Goal: Information Seeking & Learning: Learn about a topic

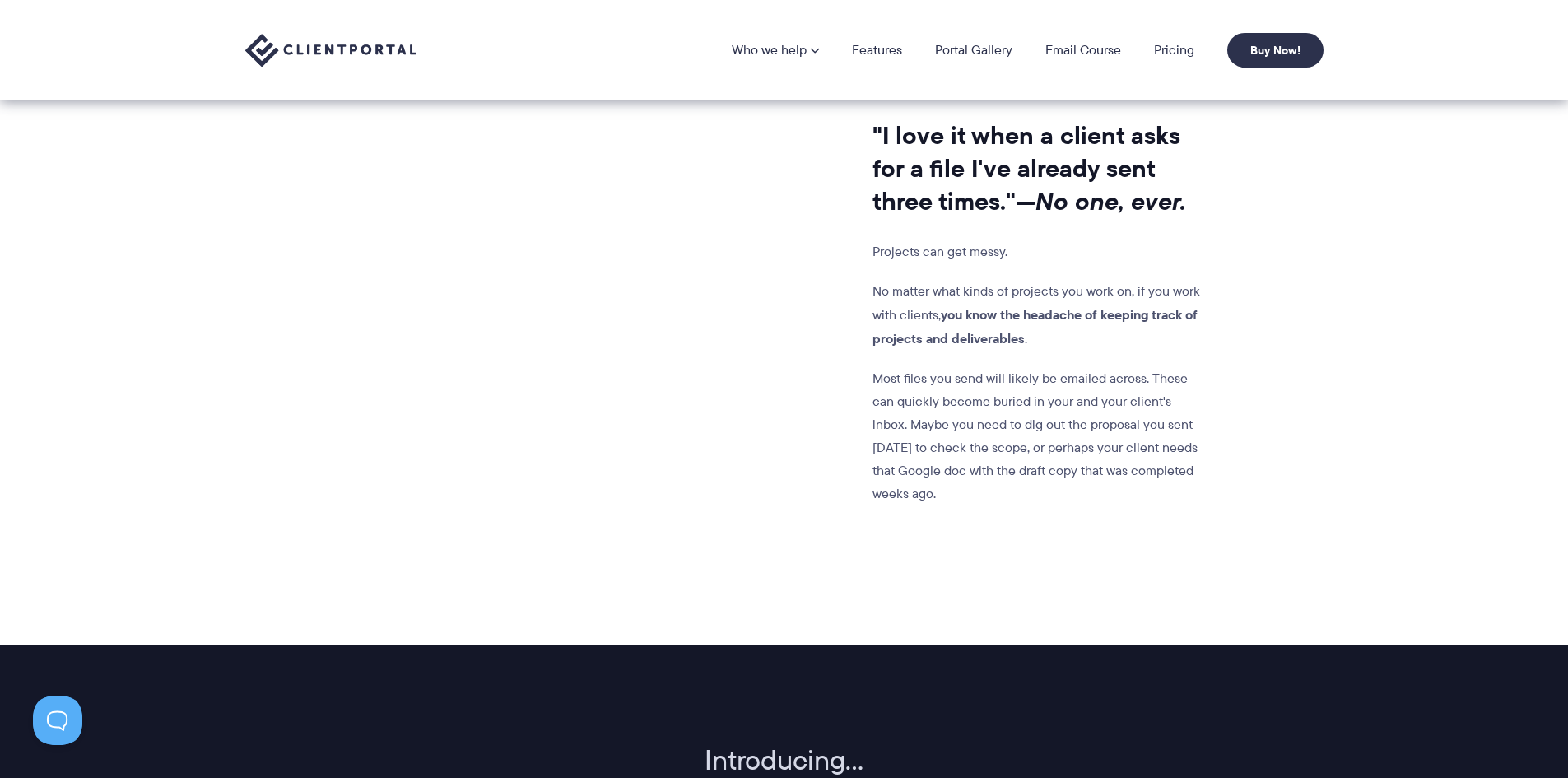
scroll to position [906, 0]
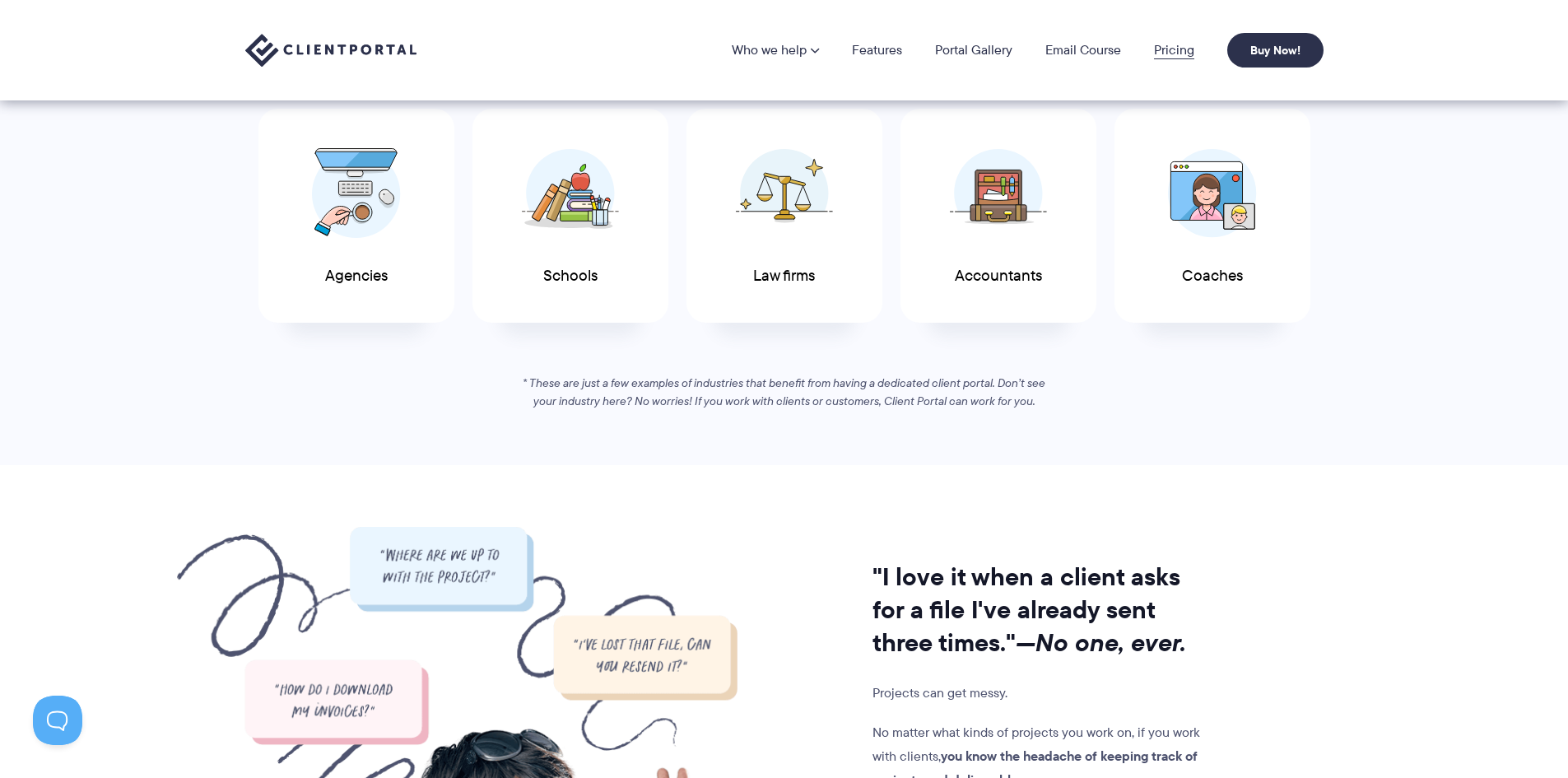
click at [1176, 50] on link "Pricing" at bounding box center [1174, 50] width 40 height 13
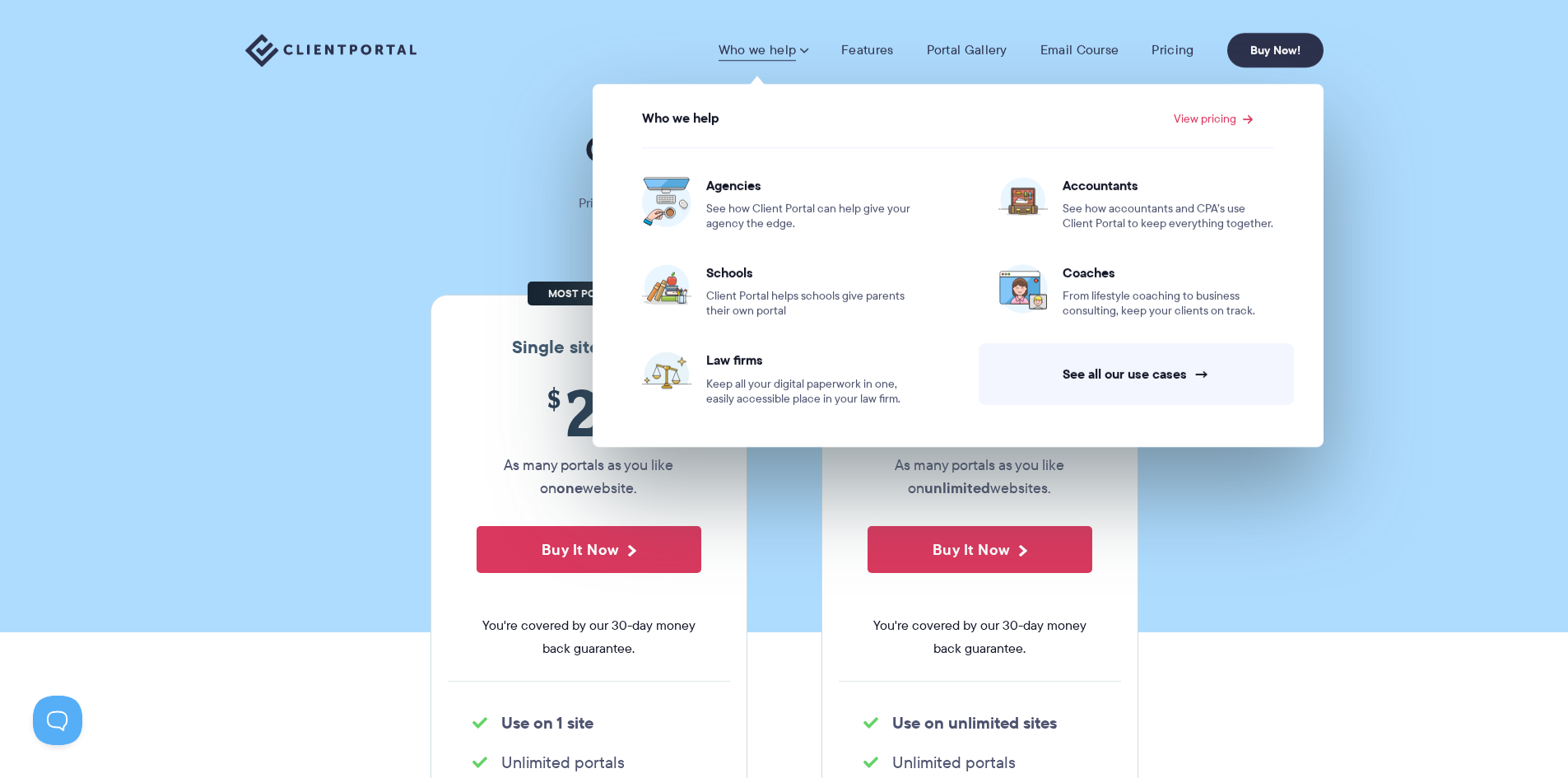
click at [367, 142] on h1 "Our Super Simple Pricing" at bounding box center [784, 149] width 1568 height 44
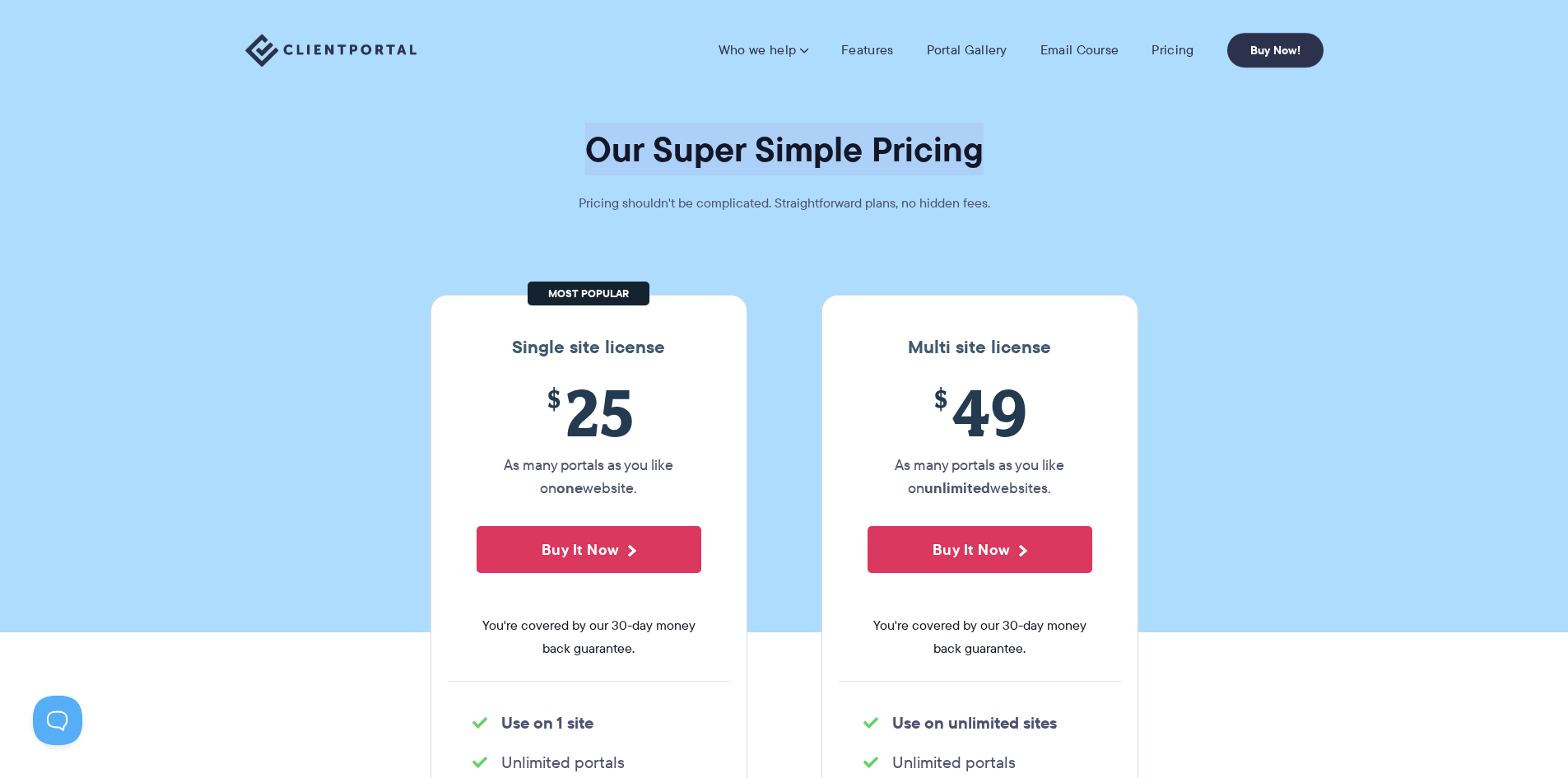
drag, startPoint x: 551, startPoint y: 129, endPoint x: 1009, endPoint y: 137, distance: 458.1
click at [1009, 137] on h1 "Our Super Simple Pricing" at bounding box center [784, 149] width 1568 height 44
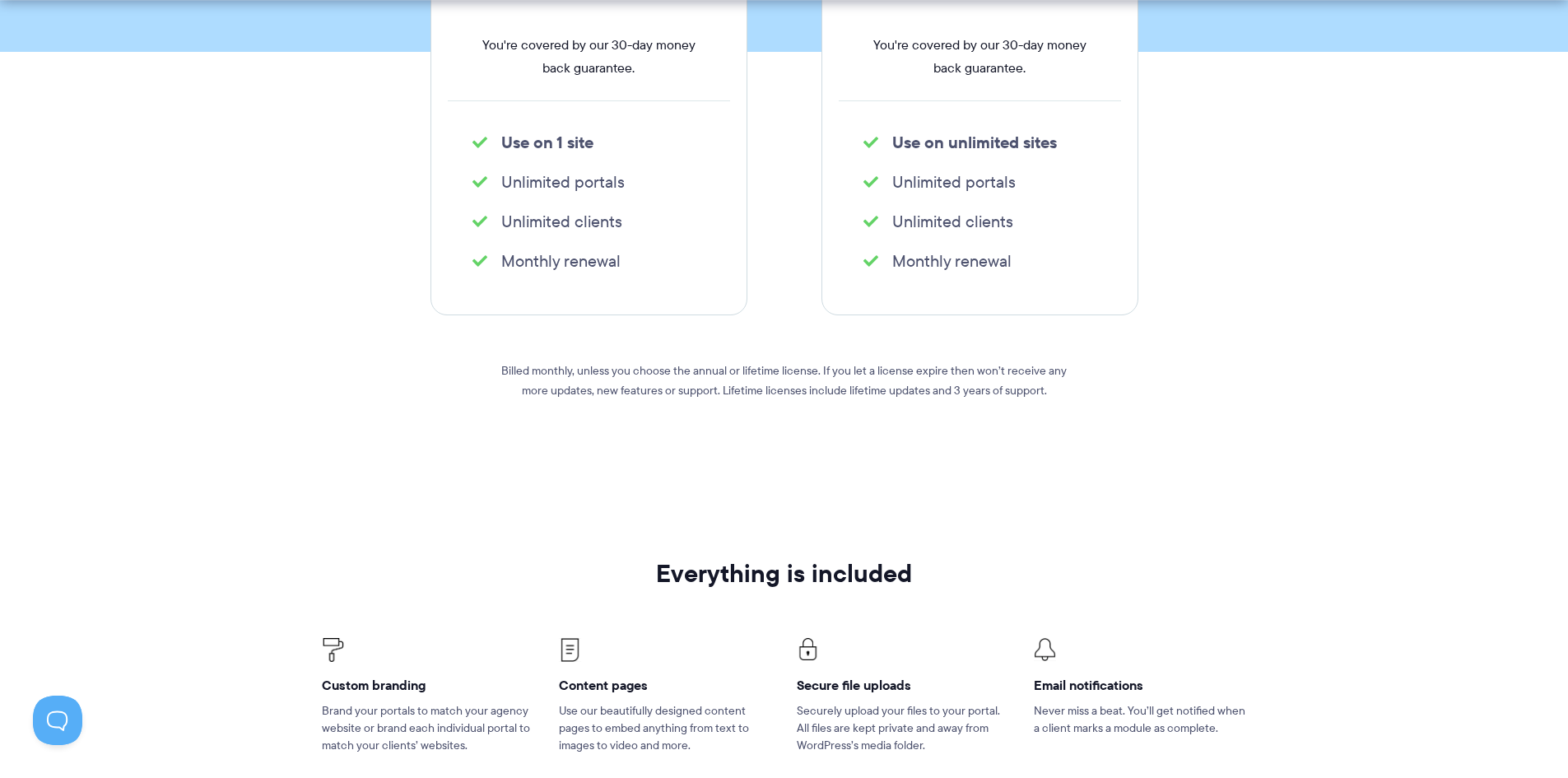
scroll to position [604, 0]
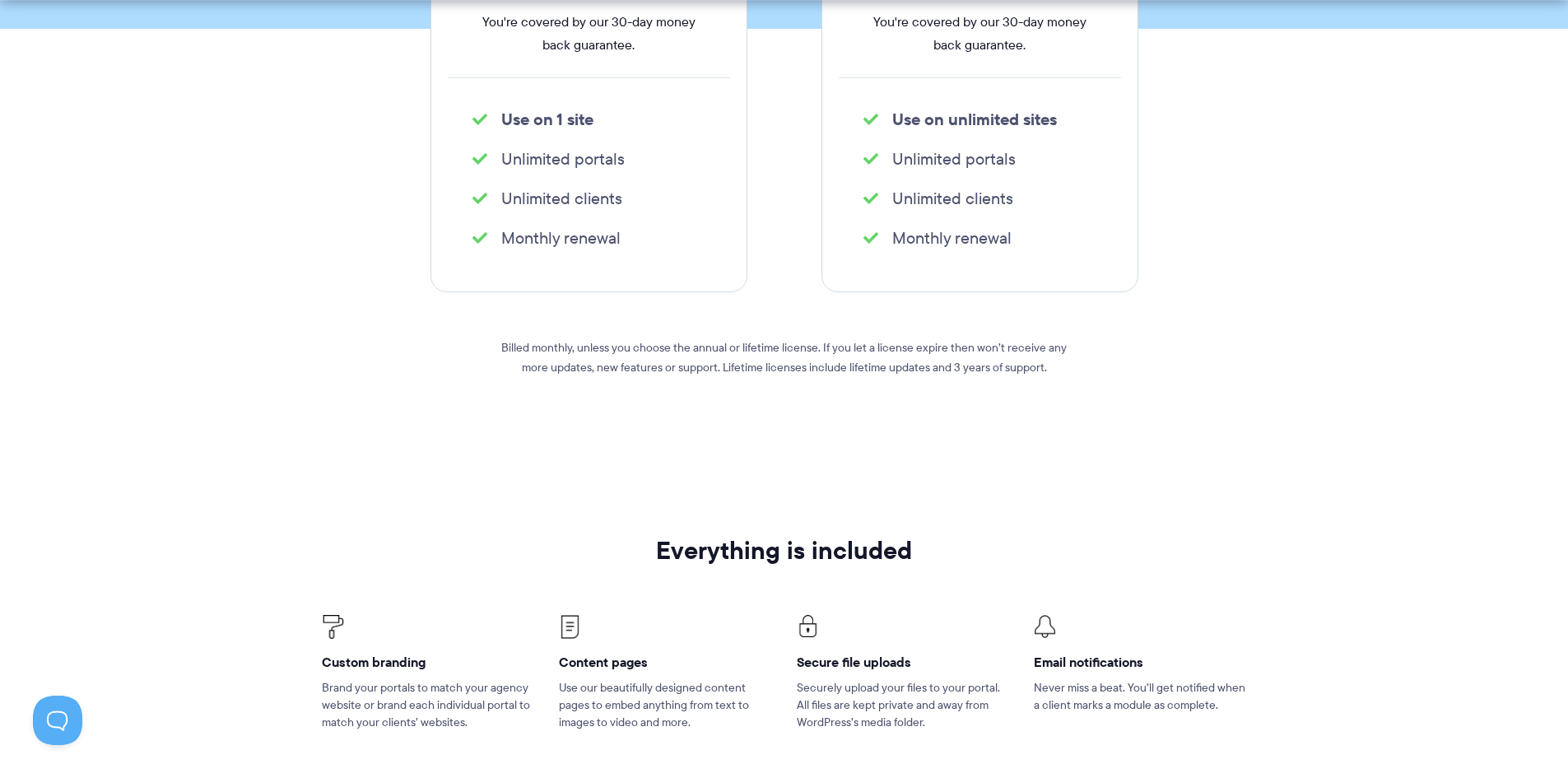
copy li "Unlimited portals"
drag, startPoint x: 499, startPoint y: 155, endPoint x: 637, endPoint y: 153, distance: 138.0
click at [637, 153] on li "Unlimited portals" at bounding box center [588, 159] width 233 height 23
